Goal: Find specific page/section: Find specific page/section

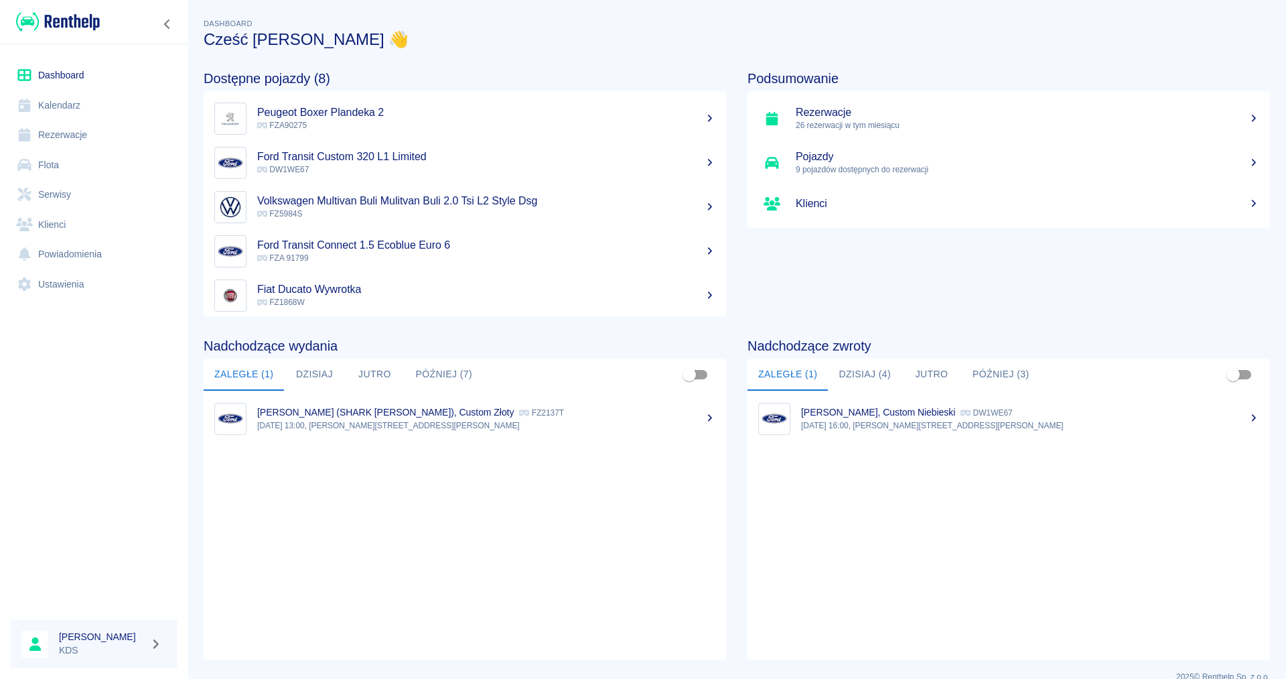
click at [56, 224] on link "Klienci" at bounding box center [94, 225] width 167 height 30
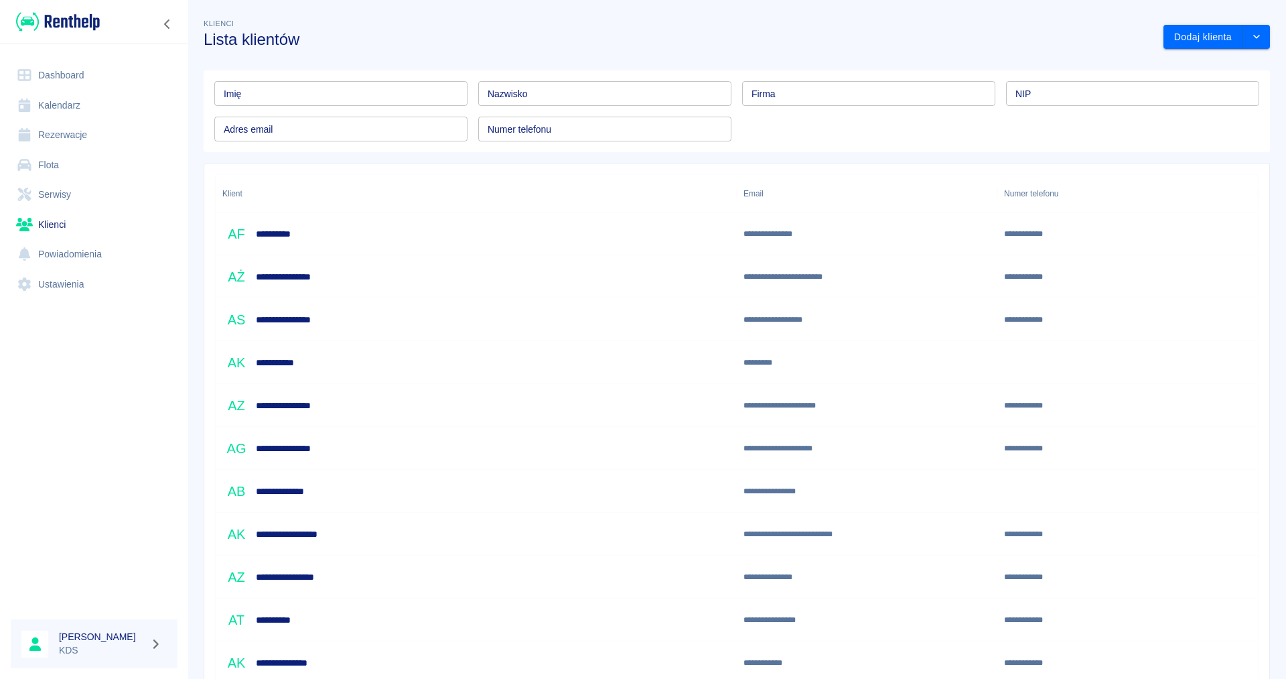
click at [528, 89] on input "Nazwisko" at bounding box center [604, 93] width 253 height 25
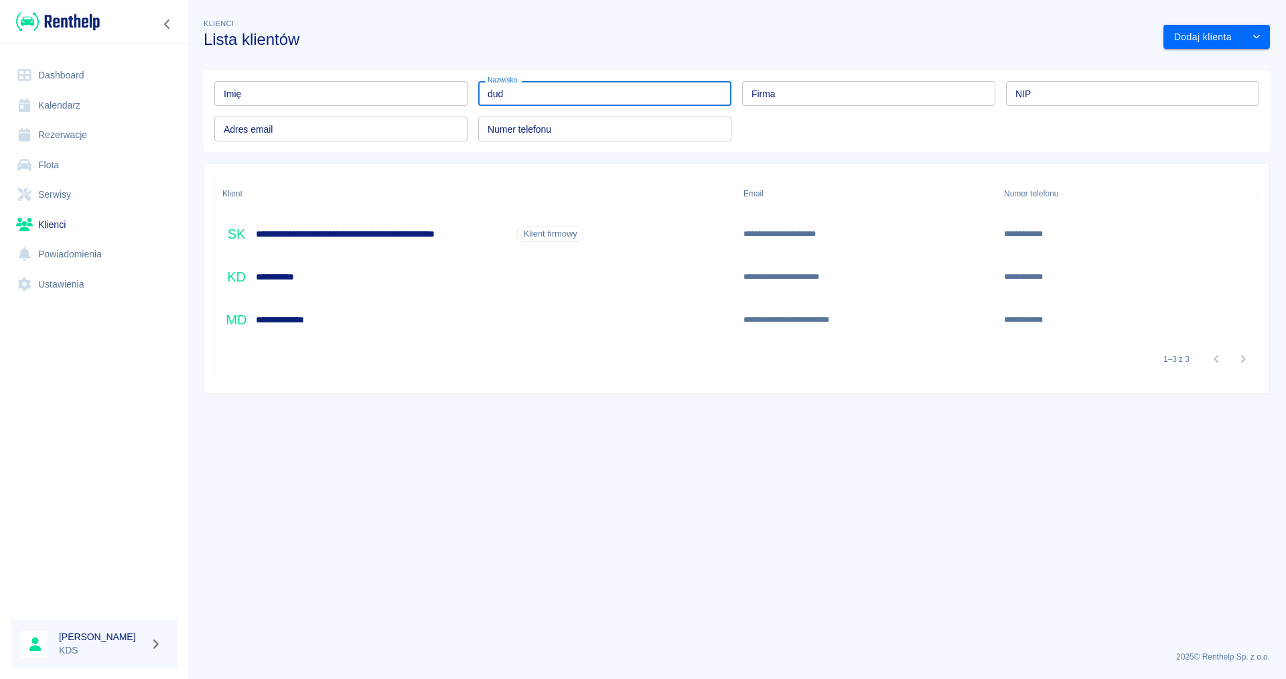
type input "dud"
click at [370, 235] on h6 "**********" at bounding box center [384, 233] width 256 height 13
